Goal: Information Seeking & Learning: Understand process/instructions

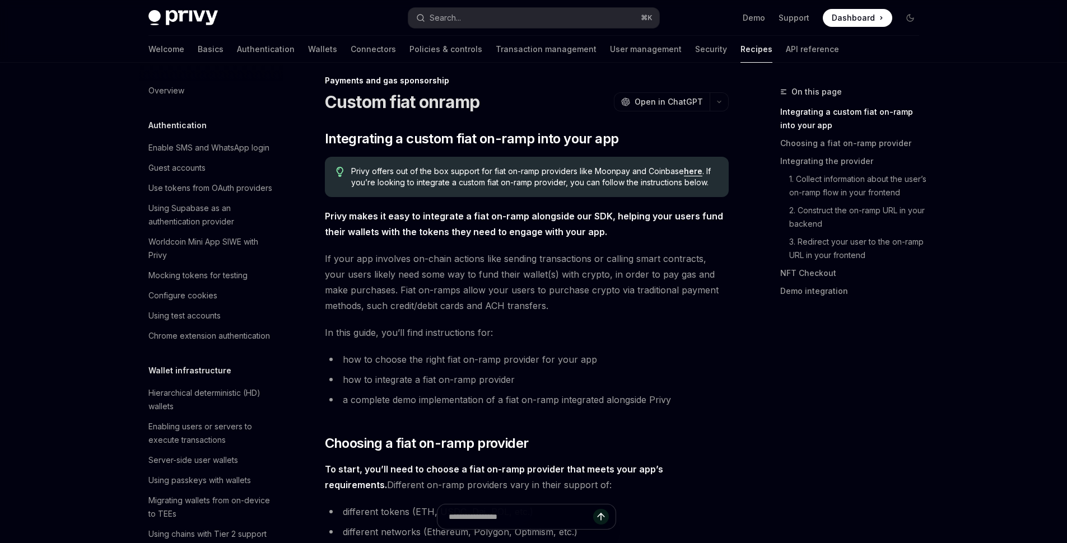
scroll to position [863, 0]
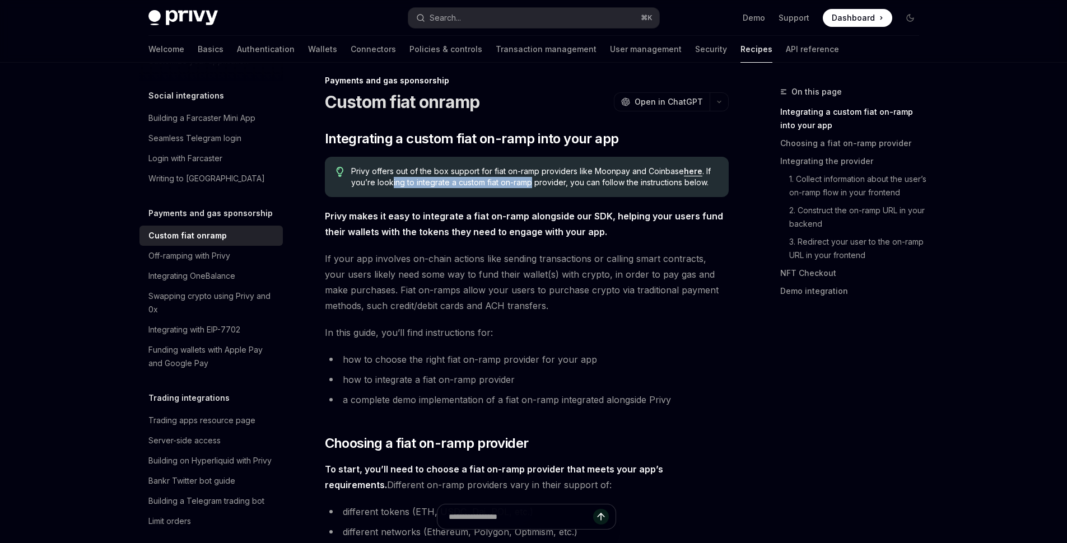
drag, startPoint x: 390, startPoint y: 187, endPoint x: 532, endPoint y: 184, distance: 141.7
click at [532, 184] on span "Privy offers out of the box support for fiat on-ramp providers like Moonpay and…" at bounding box center [534, 177] width 366 height 22
click at [688, 174] on link "here" at bounding box center [693, 171] width 18 height 10
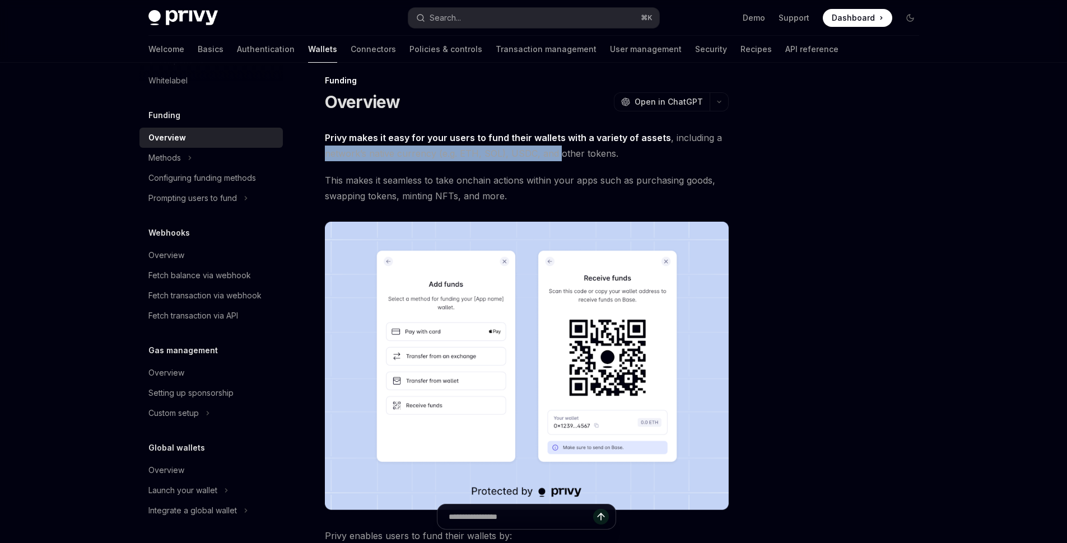
drag, startPoint x: 345, startPoint y: 145, endPoint x: 561, endPoint y: 145, distance: 216.1
click at [560, 145] on span "Privy makes it easy for your users to fund their wallets with a variety of asse…" at bounding box center [527, 145] width 404 height 31
click at [562, 145] on span "Privy makes it easy for your users to fund their wallets with a variety of asse…" at bounding box center [527, 145] width 404 height 31
drag, startPoint x: 326, startPoint y: 153, endPoint x: 624, endPoint y: 156, distance: 298.5
click at [624, 156] on span "Privy makes it easy for your users to fund their wallets with a variety of asse…" at bounding box center [527, 145] width 404 height 31
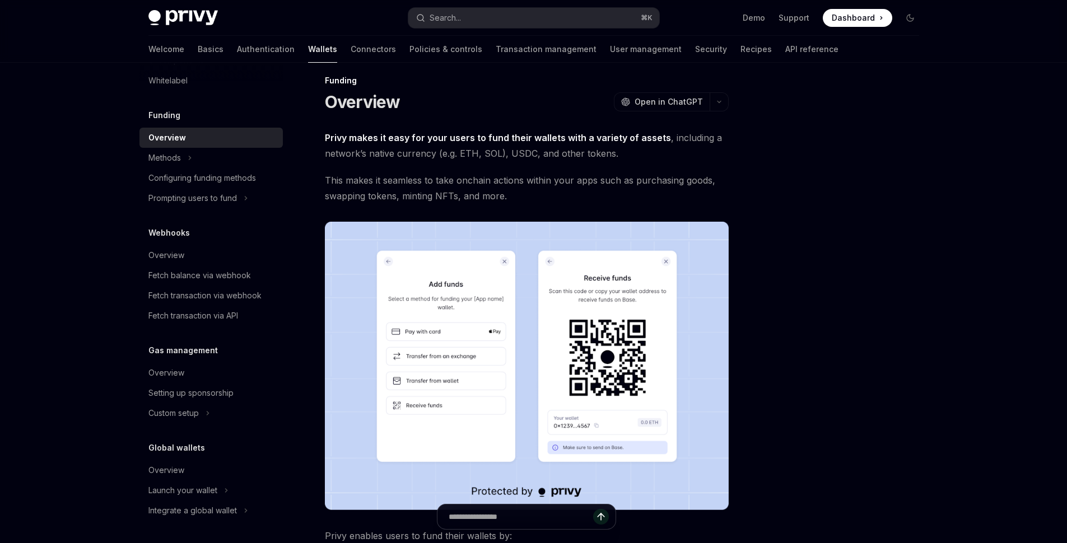
click at [624, 156] on span "Privy makes it easy for your users to fund their wallets with a variety of asse…" at bounding box center [527, 145] width 404 height 31
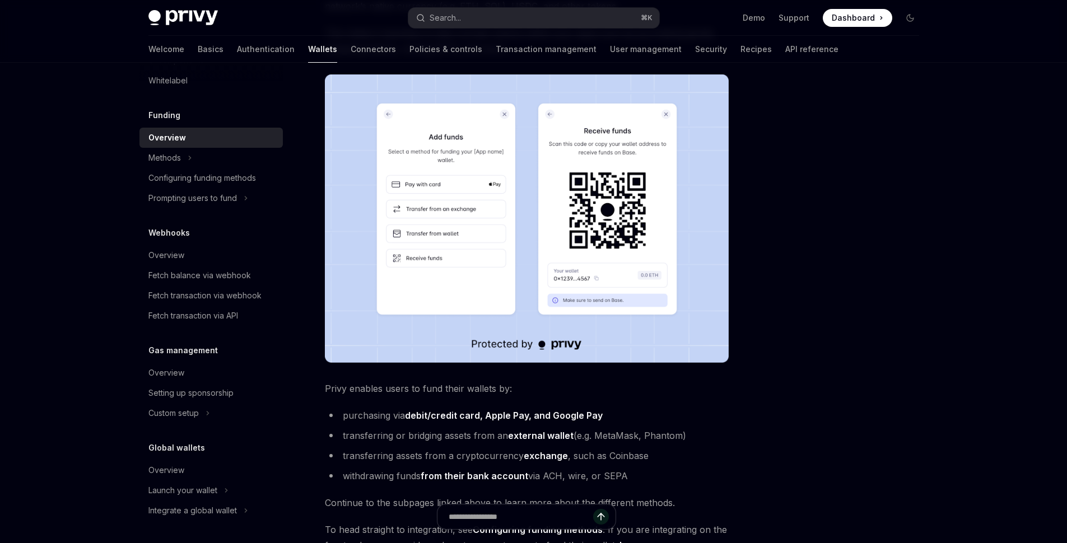
scroll to position [258, 0]
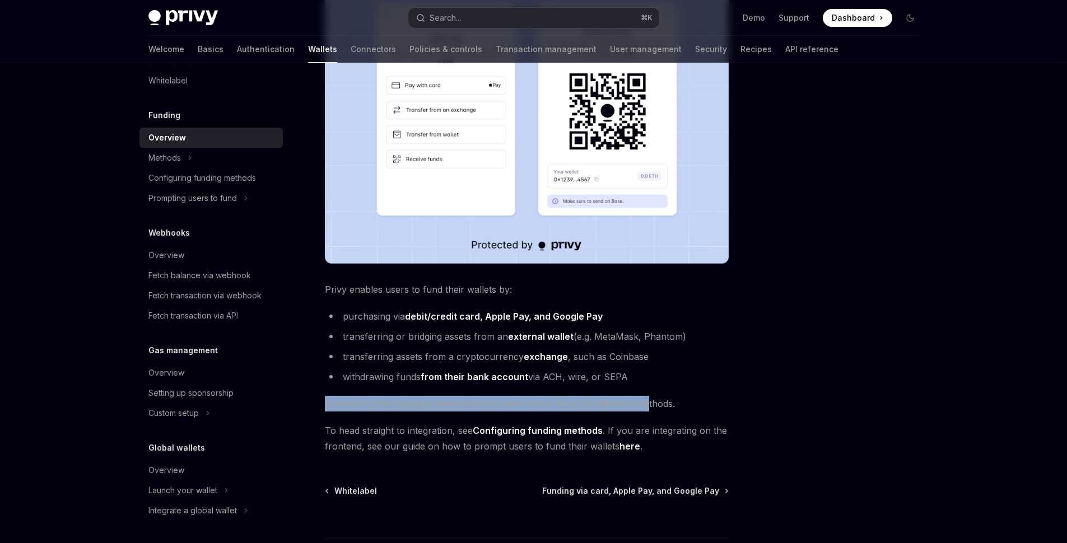
drag, startPoint x: 334, startPoint y: 402, endPoint x: 644, endPoint y: 396, distance: 309.7
click at [644, 396] on div "Funding Overview OpenAI Open in ChatGPT OpenAI Open in ChatGPT Privy makes it e…" at bounding box center [422, 231] width 618 height 807
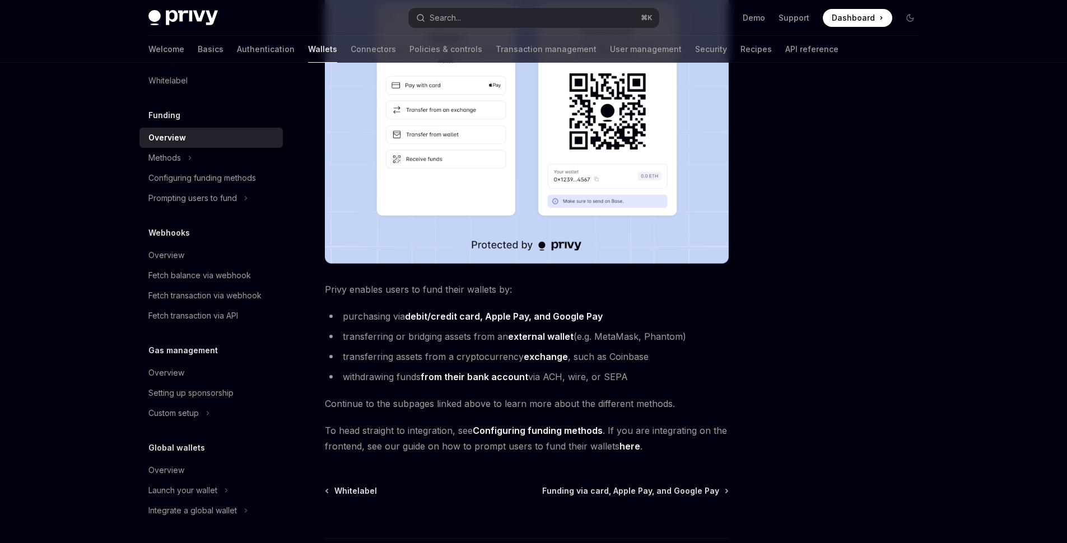
click at [644, 396] on span "Continue to the subpages linked above to learn more about the different methods." at bounding box center [527, 404] width 404 height 16
click at [544, 429] on link "Configuring funding methods" at bounding box center [538, 431] width 130 height 12
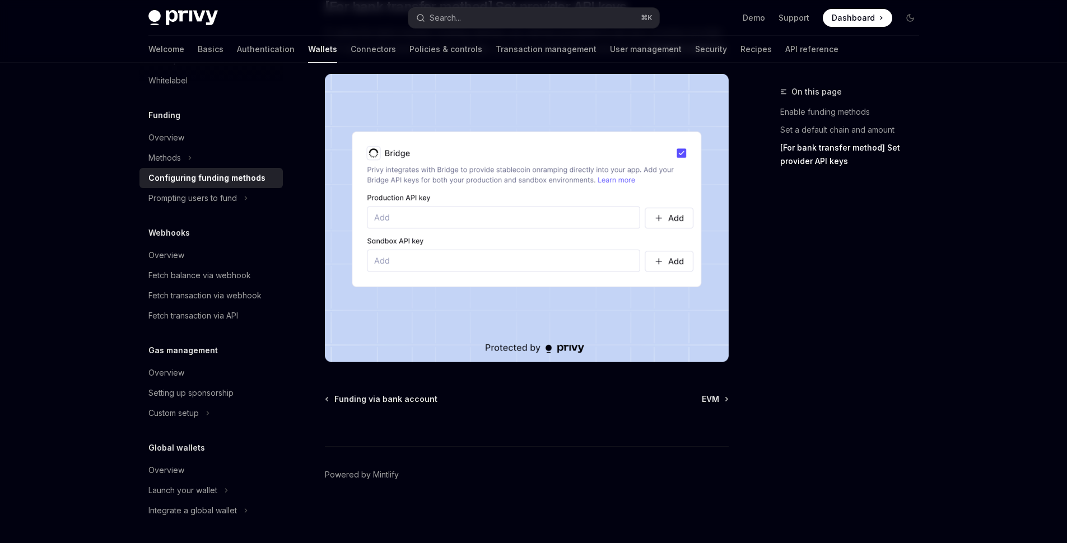
scroll to position [1144, 0]
click at [250, 197] on button "Prompting users to fund" at bounding box center [210, 198] width 143 height 20
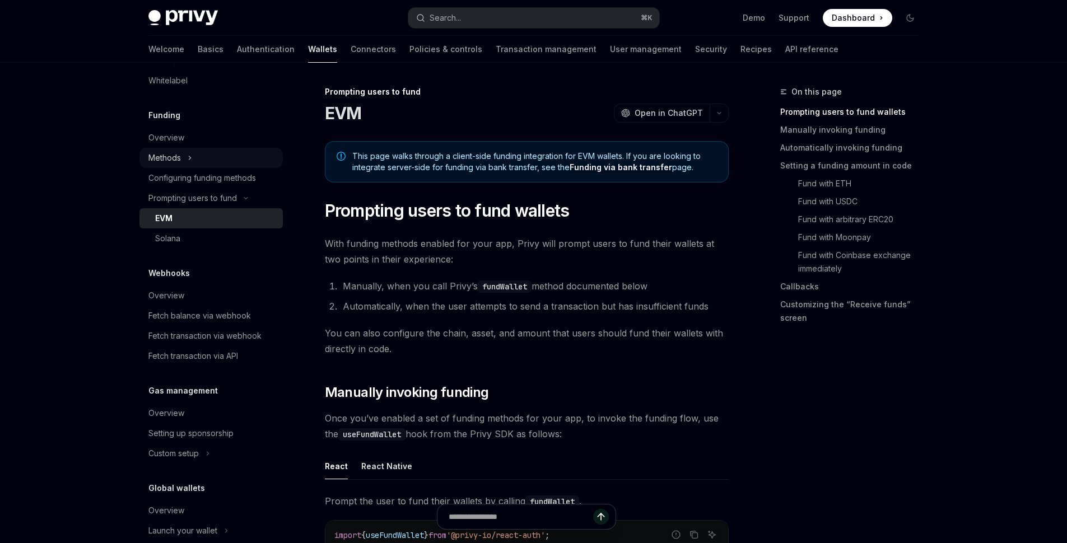
click at [197, 160] on button "Methods" at bounding box center [210, 158] width 143 height 20
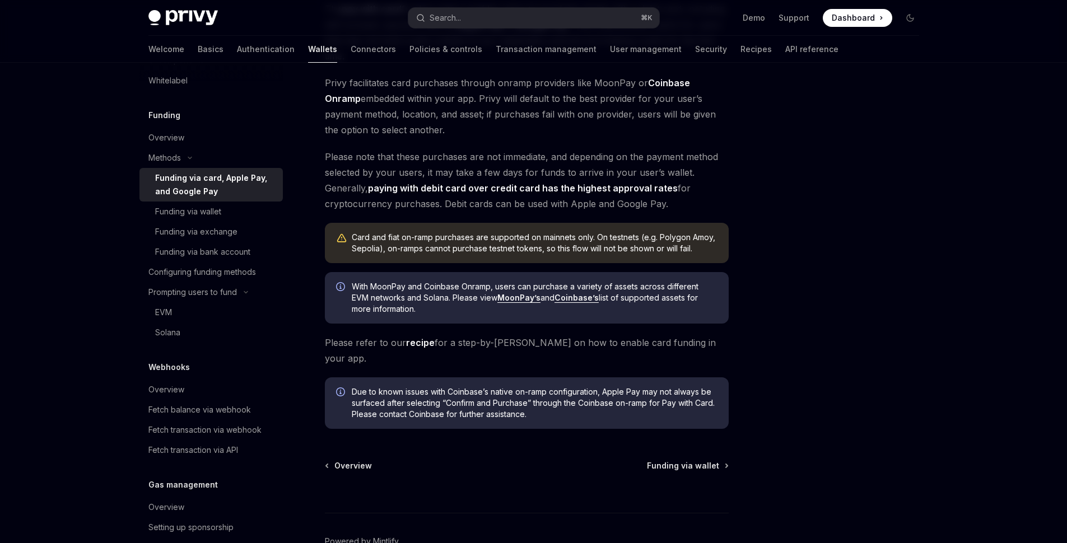
scroll to position [235, 0]
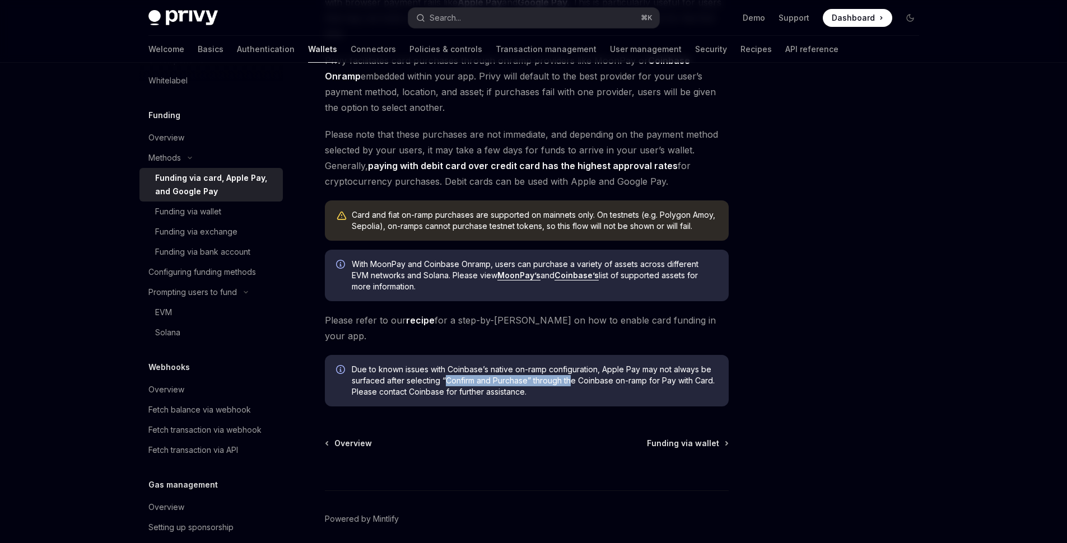
drag, startPoint x: 444, startPoint y: 365, endPoint x: 572, endPoint y: 366, distance: 128.2
click at [572, 366] on span "Due to known issues with Coinbase’s native on-ramp configuration, Apple Pay may…" at bounding box center [535, 381] width 366 height 34
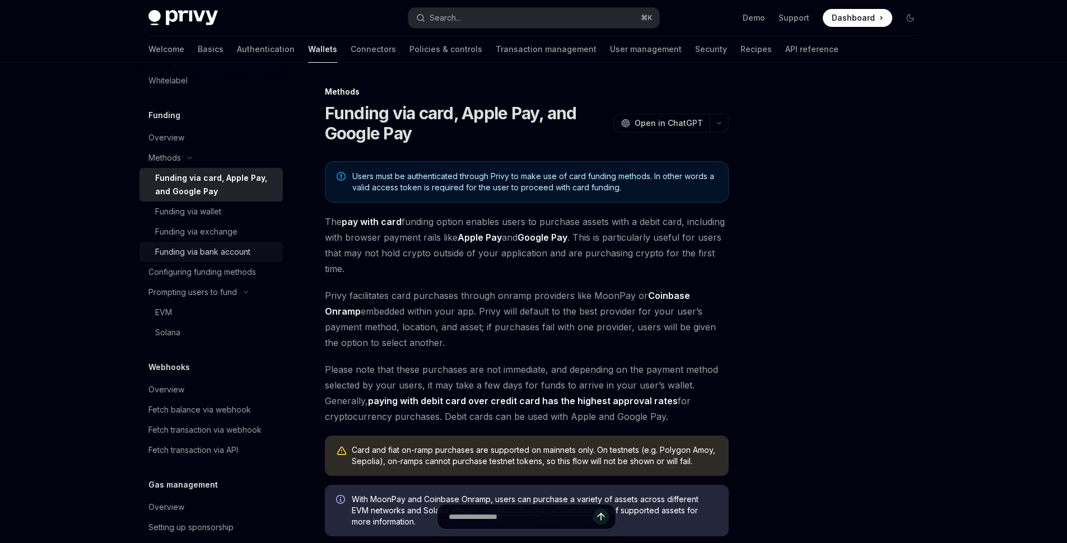
click at [240, 252] on div "Funding via bank account" at bounding box center [202, 251] width 95 height 13
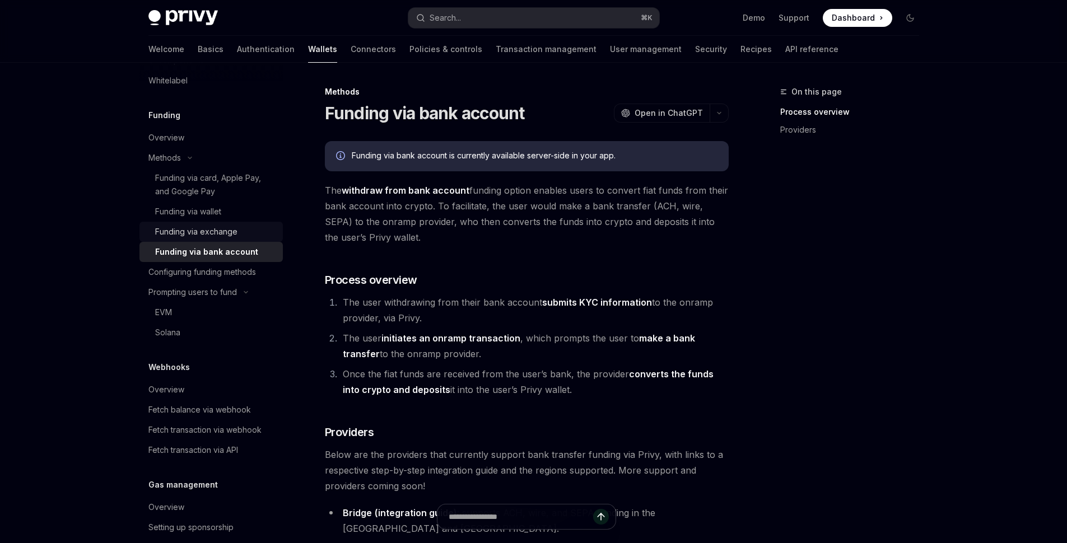
click at [233, 240] on link "Funding via exchange" at bounding box center [210, 232] width 143 height 20
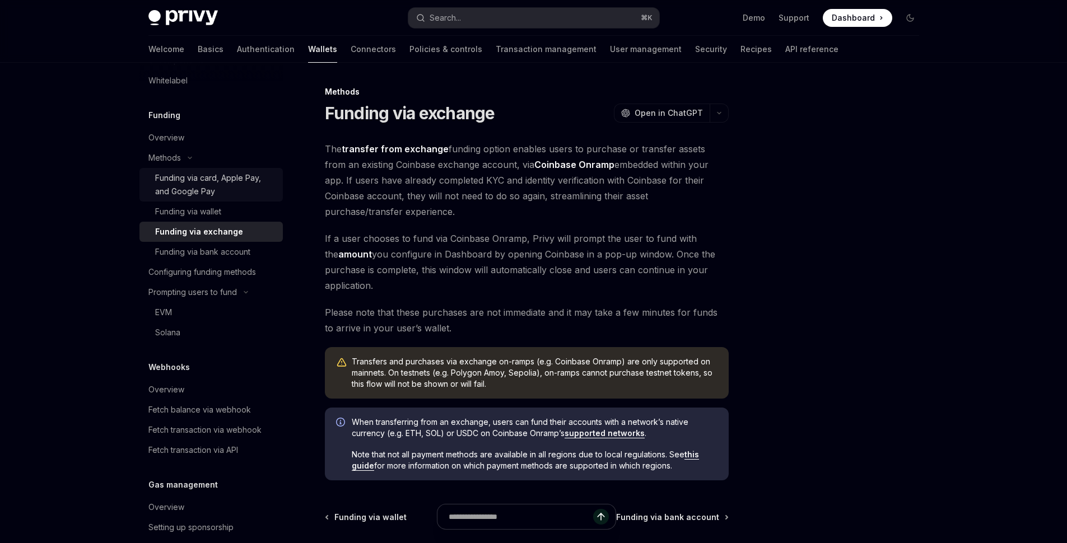
click at [218, 194] on div "Funding via card, Apple Pay, and Google Pay" at bounding box center [215, 184] width 121 height 27
type textarea "*"
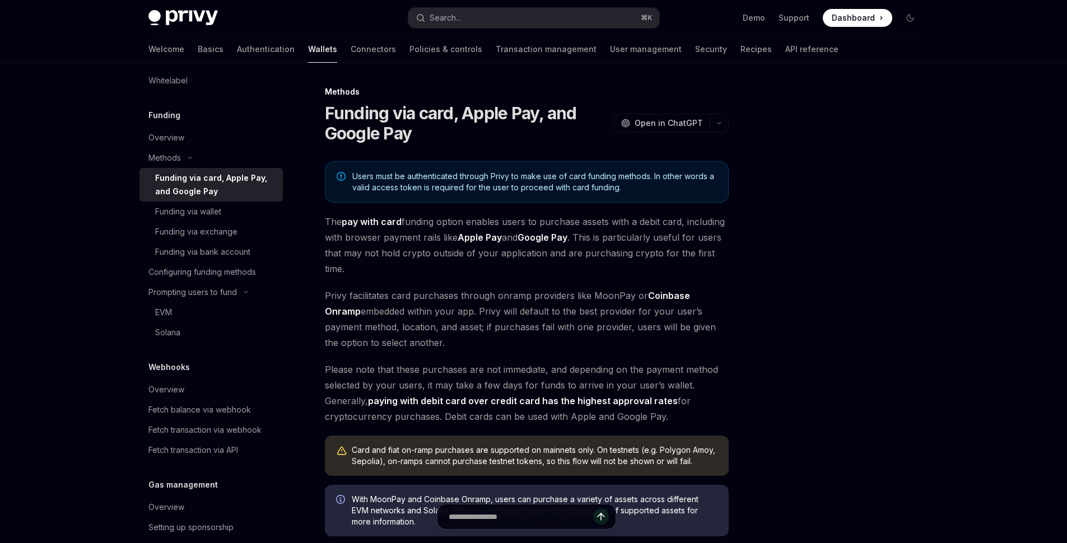
scroll to position [134, 0]
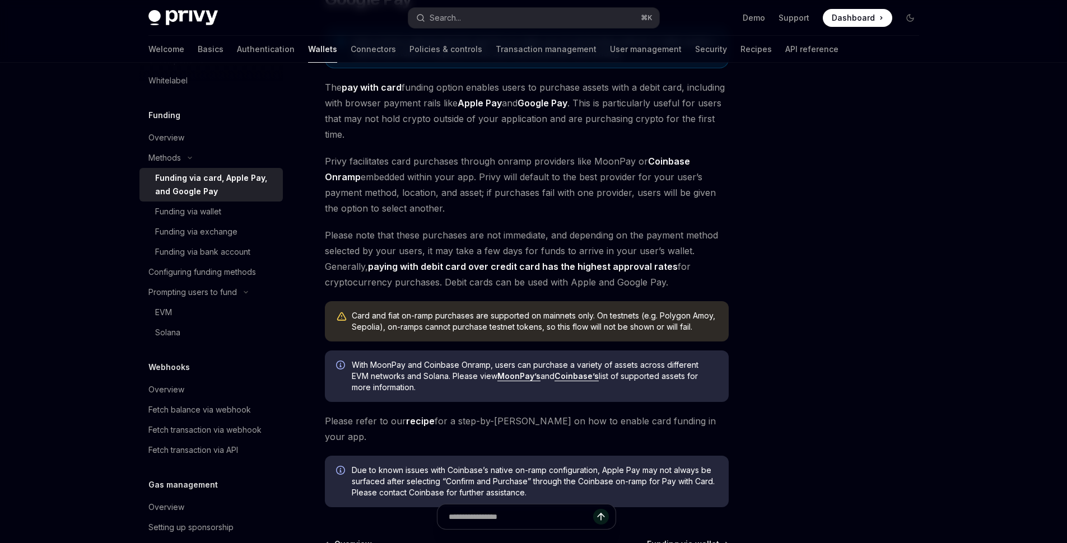
click at [503, 372] on link "MoonPay’s" at bounding box center [518, 376] width 43 height 10
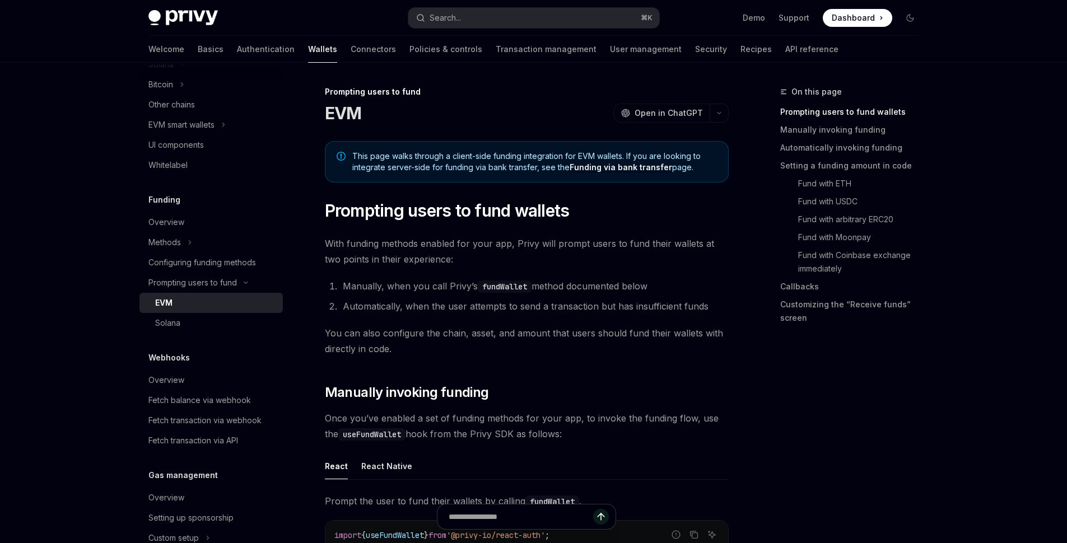
scroll to position [123, 0]
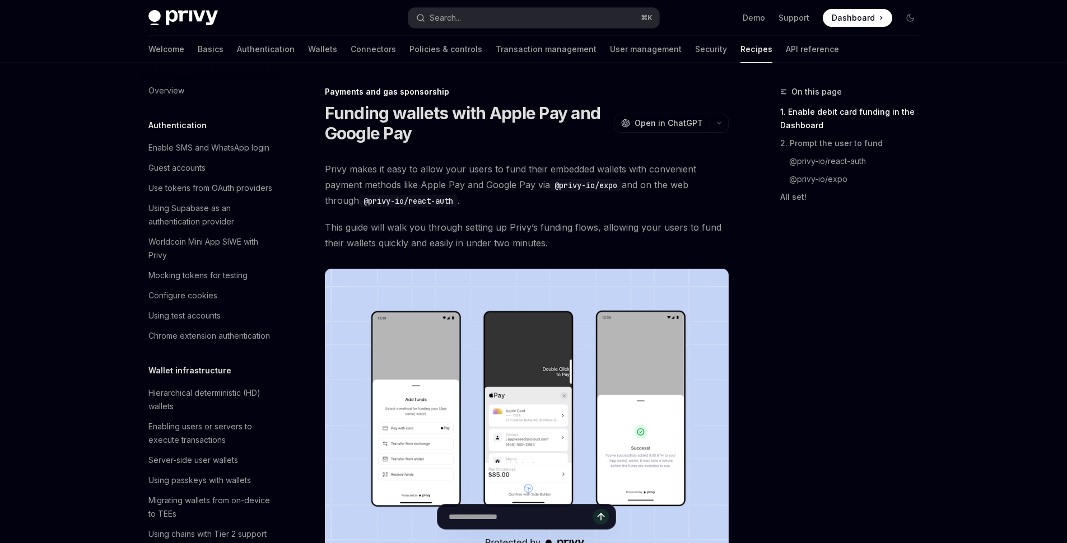
scroll to position [984, 0]
